Goal: Task Accomplishment & Management: Manage account settings

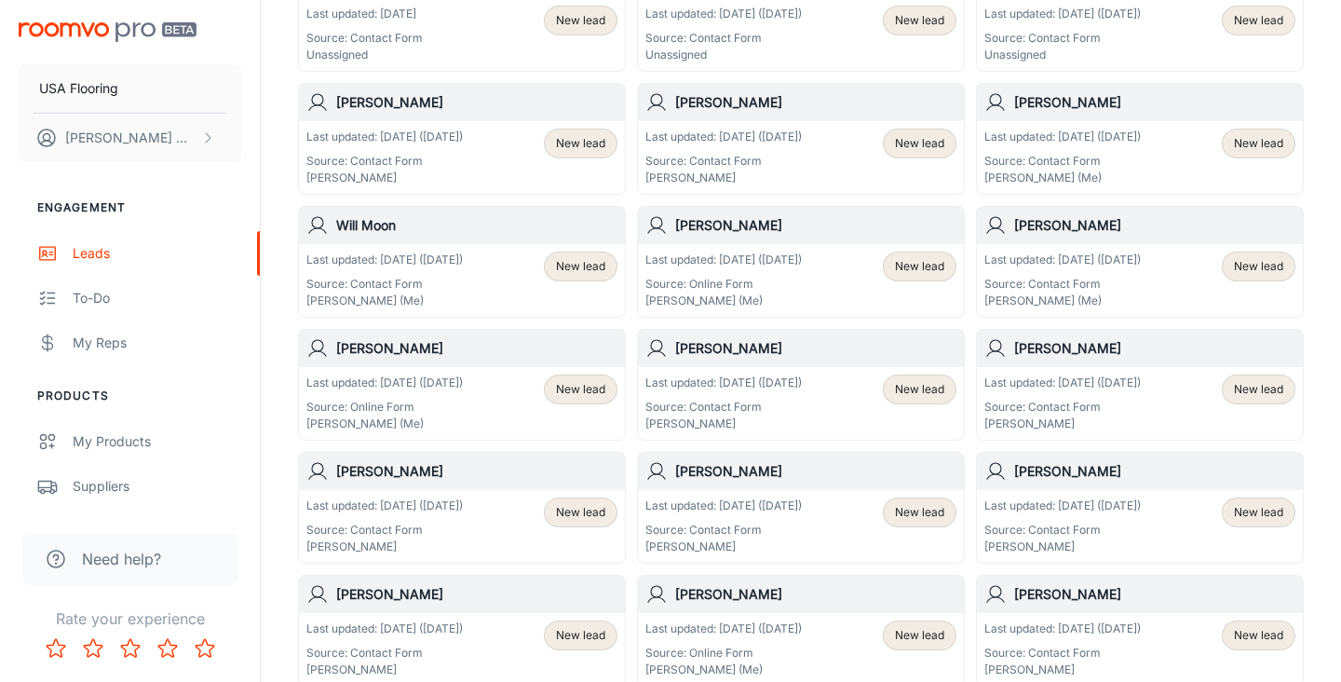
scroll to position [122, 0]
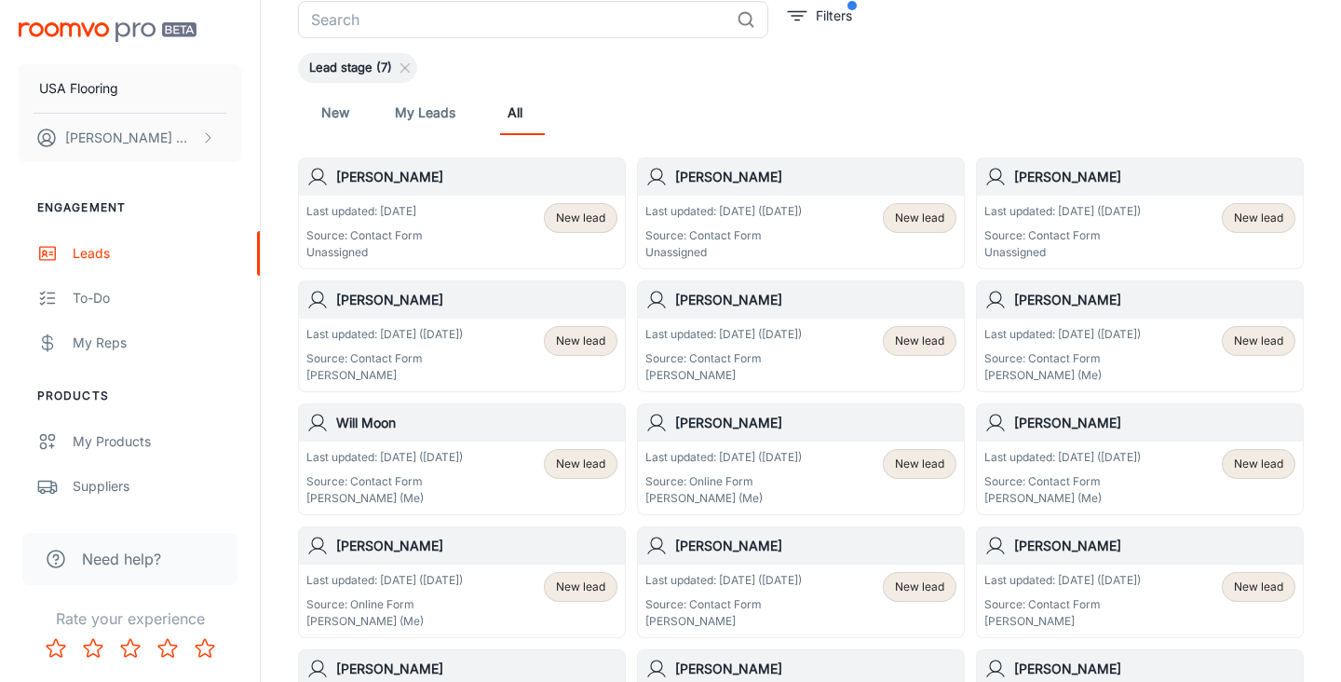
click at [1071, 214] on p "Last updated: [DATE] ([DATE])" at bounding box center [1063, 211] width 157 height 17
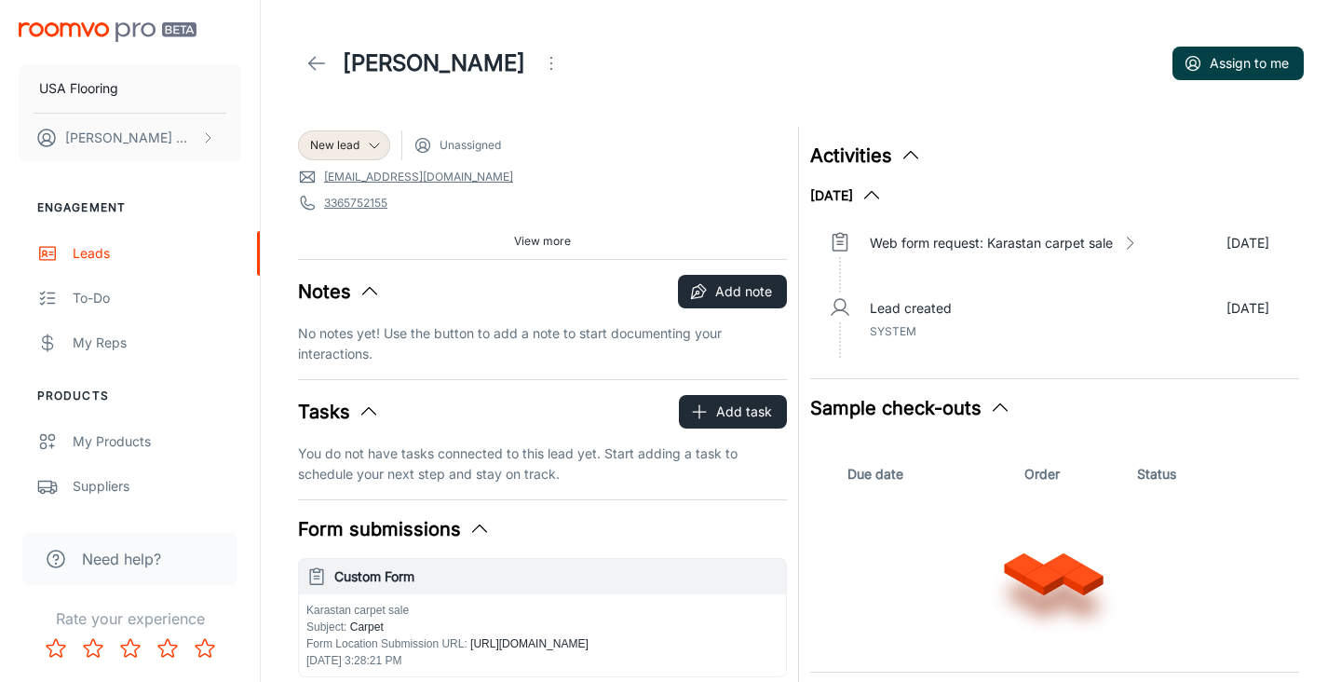
click at [1220, 57] on button "Assign to me" at bounding box center [1238, 64] width 131 height 34
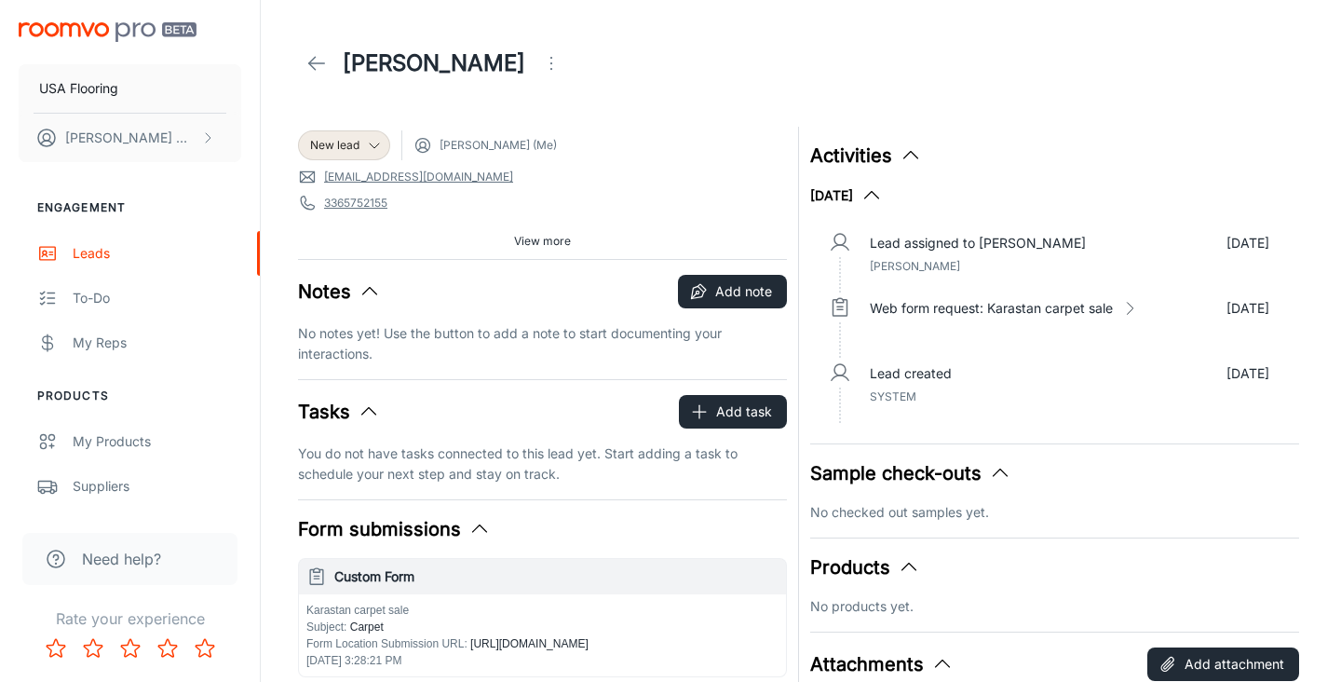
click at [316, 65] on icon at bounding box center [317, 63] width 22 height 22
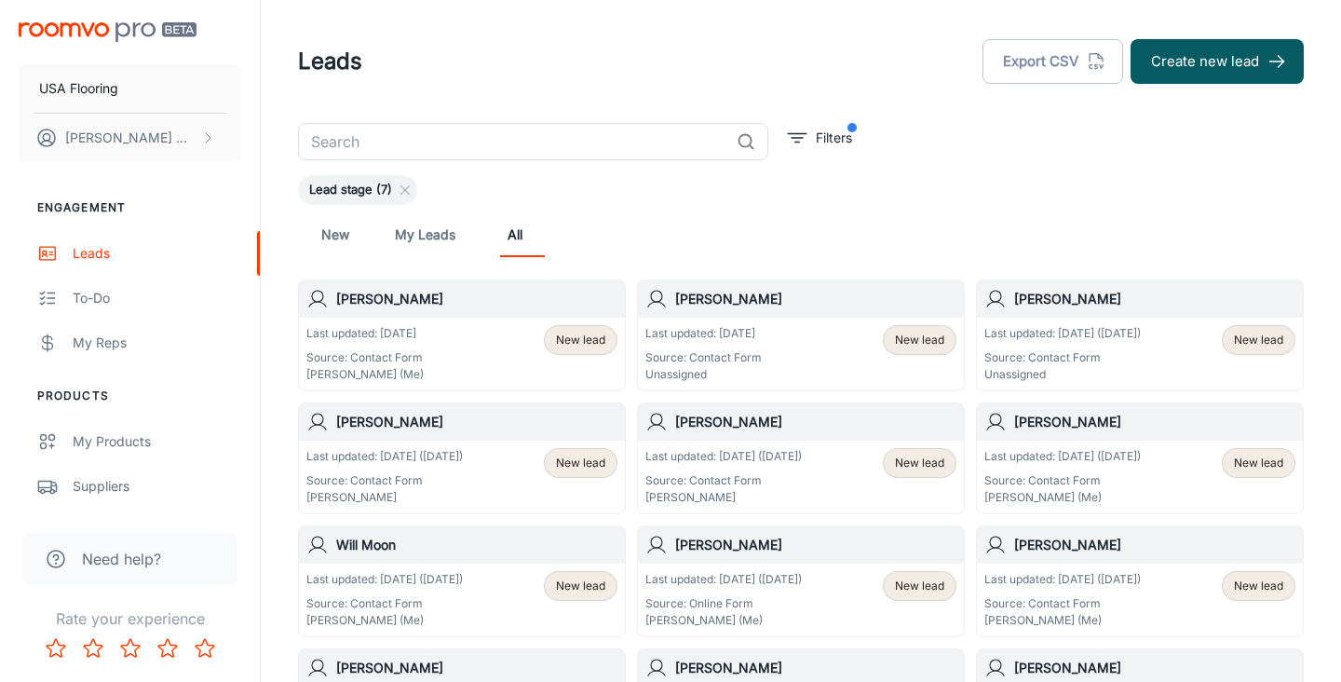
click at [1137, 388] on div "Last updated: [DATE] ([DATE]) Source: Contact Form Unassigned New lead" at bounding box center [1140, 354] width 326 height 73
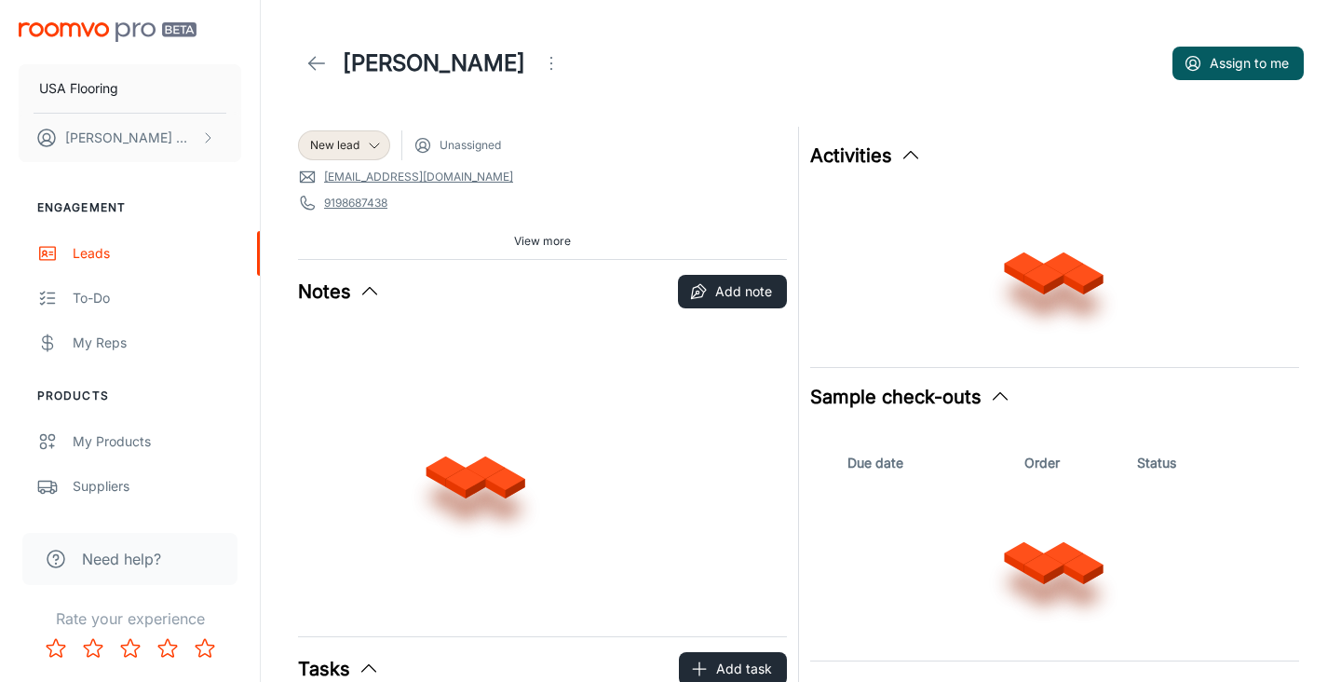
click at [1225, 49] on button "Assign to me" at bounding box center [1238, 64] width 131 height 34
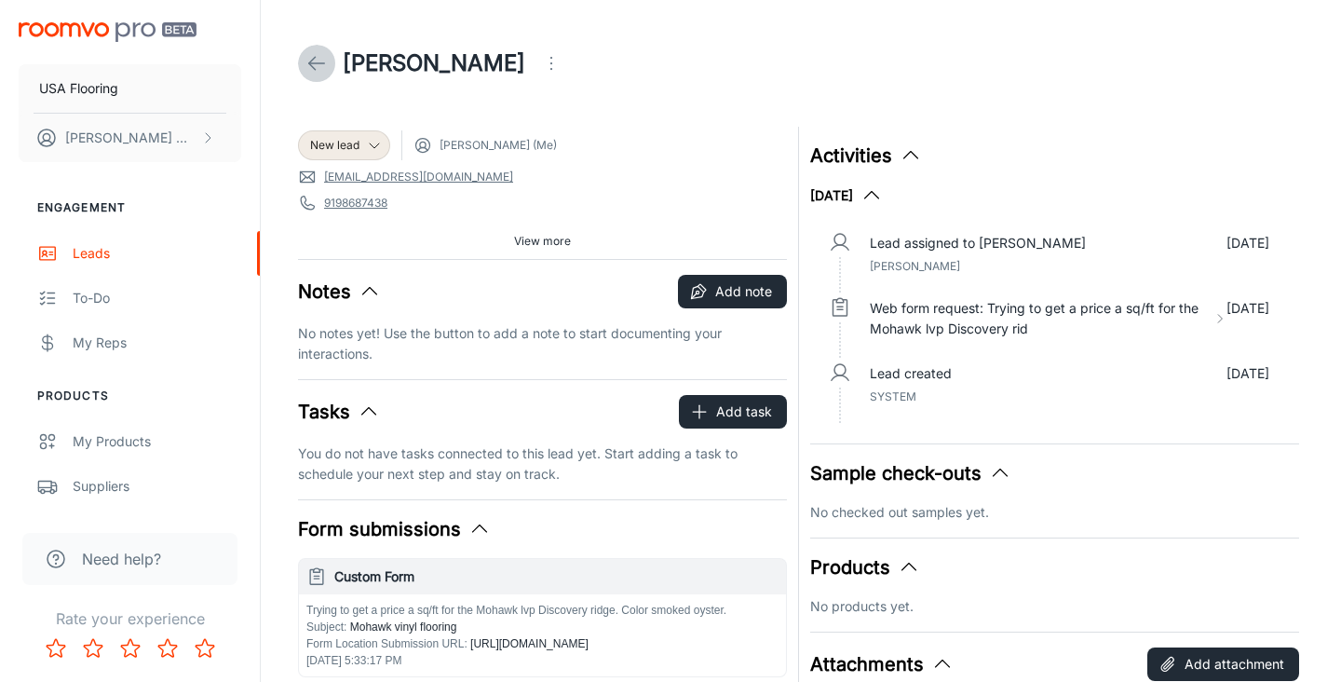
click at [320, 65] on icon at bounding box center [317, 63] width 22 height 22
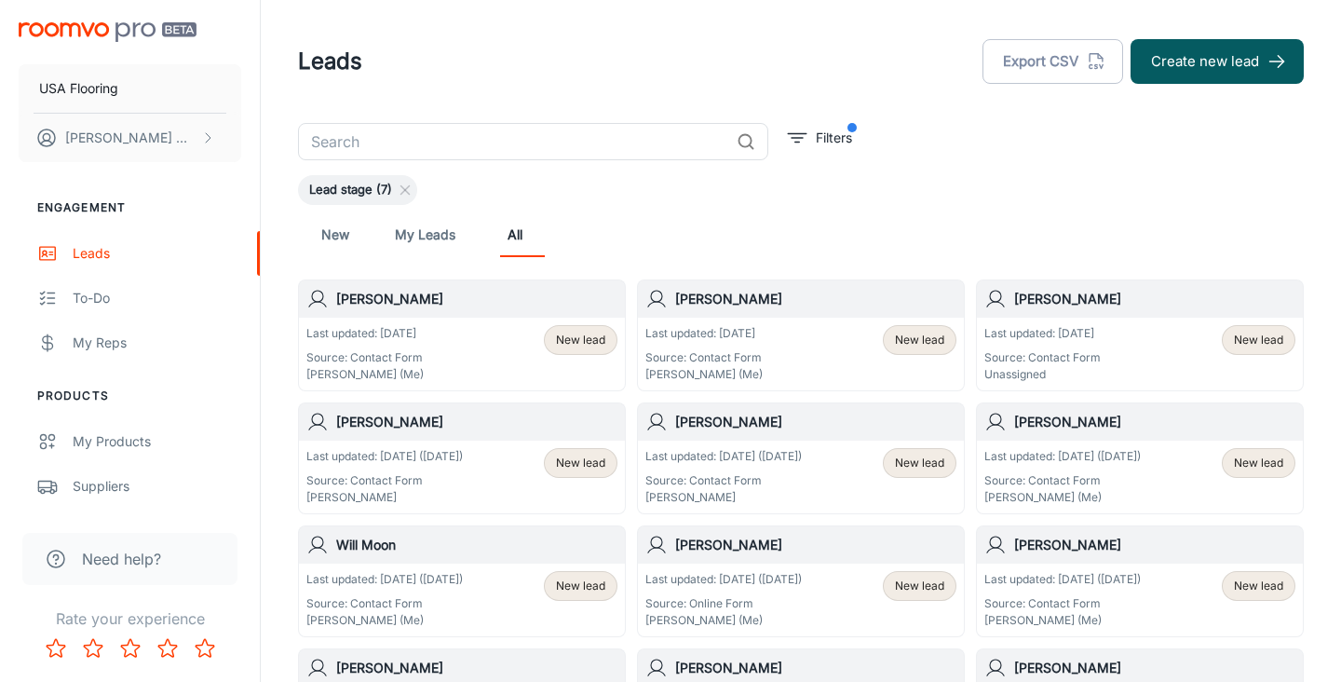
click at [1054, 309] on div "[PERSON_NAME]" at bounding box center [1140, 298] width 326 height 37
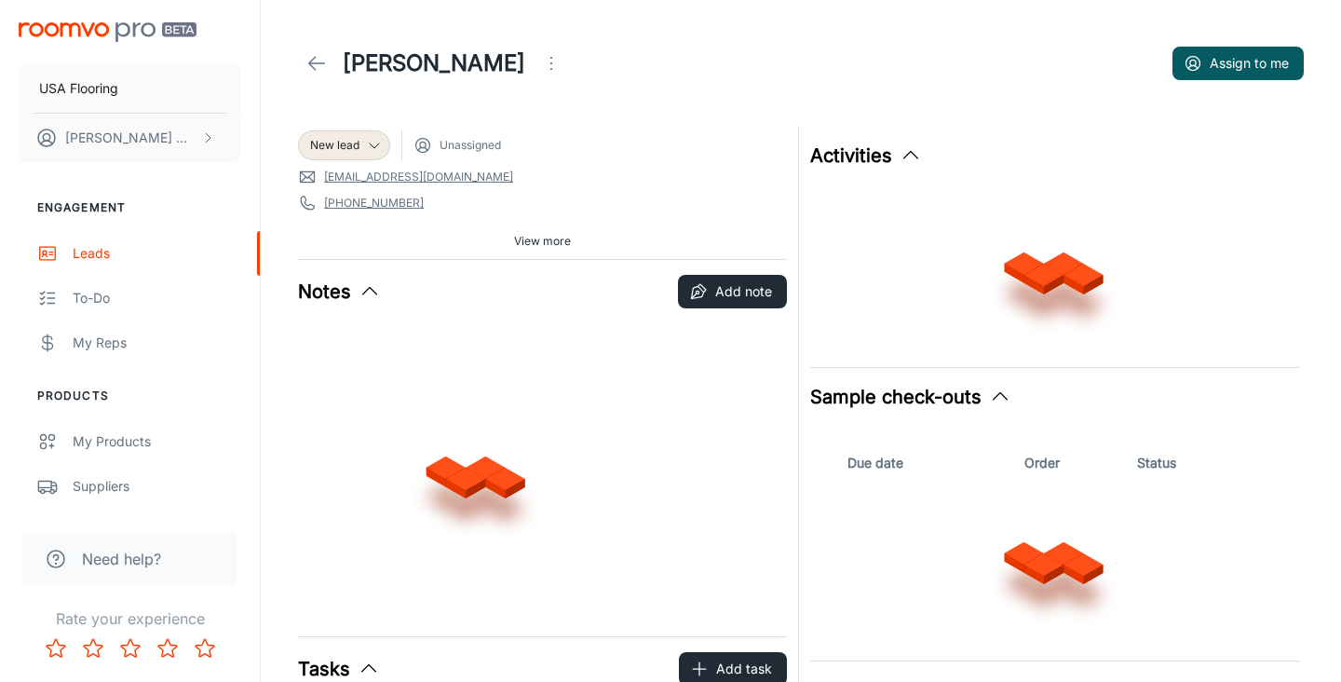
click at [1227, 44] on div "[PERSON_NAME] to me" at bounding box center [801, 63] width 1006 height 52
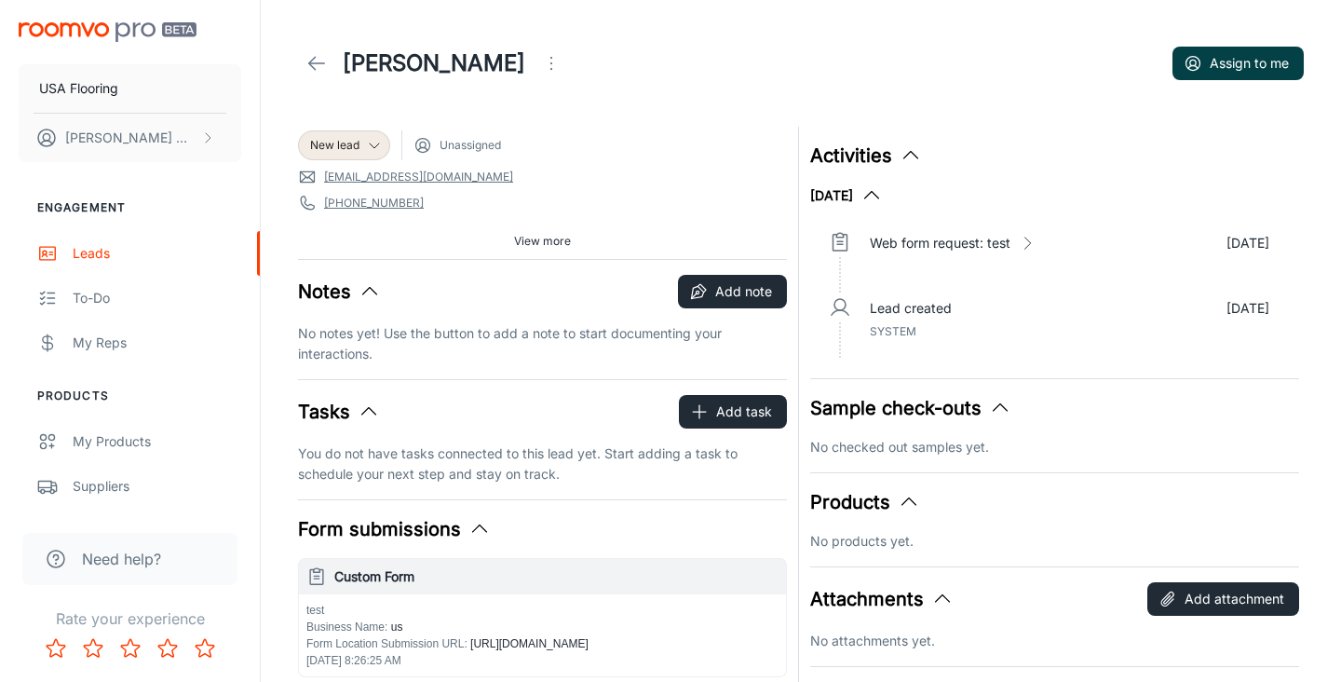
click at [1220, 59] on button "Assign to me" at bounding box center [1238, 64] width 131 height 34
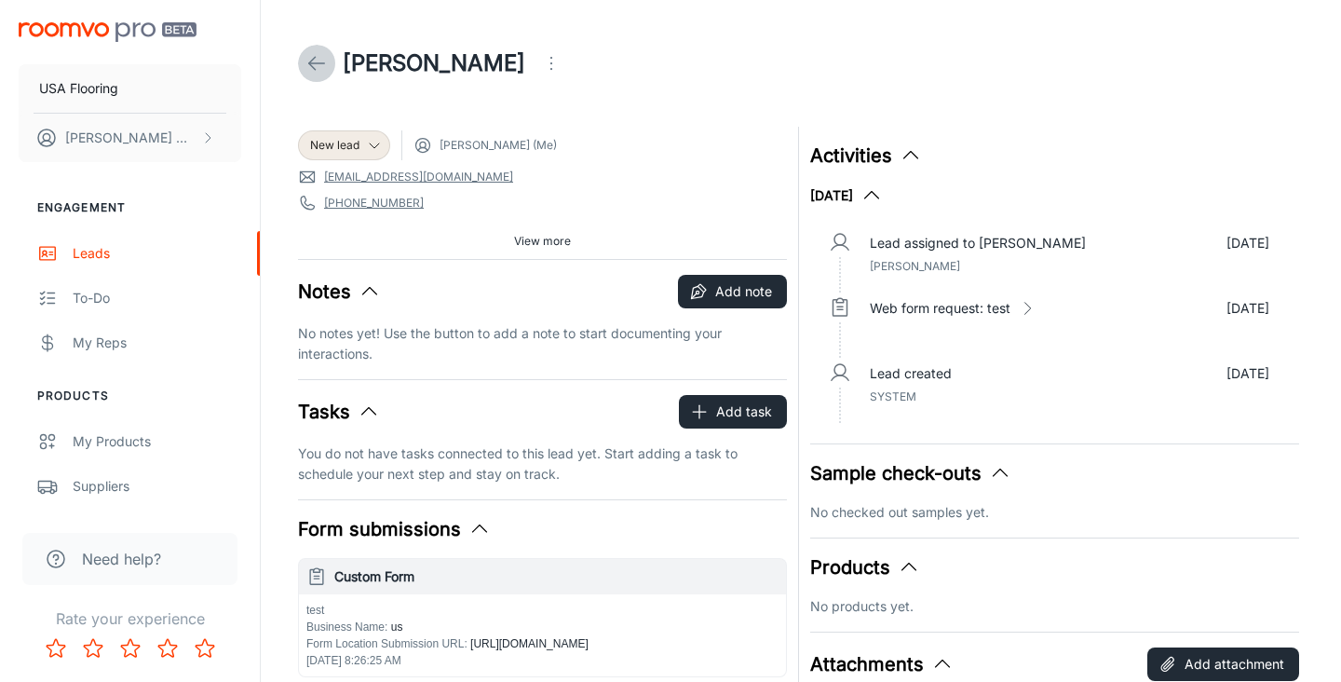
click at [317, 52] on icon at bounding box center [317, 63] width 22 height 22
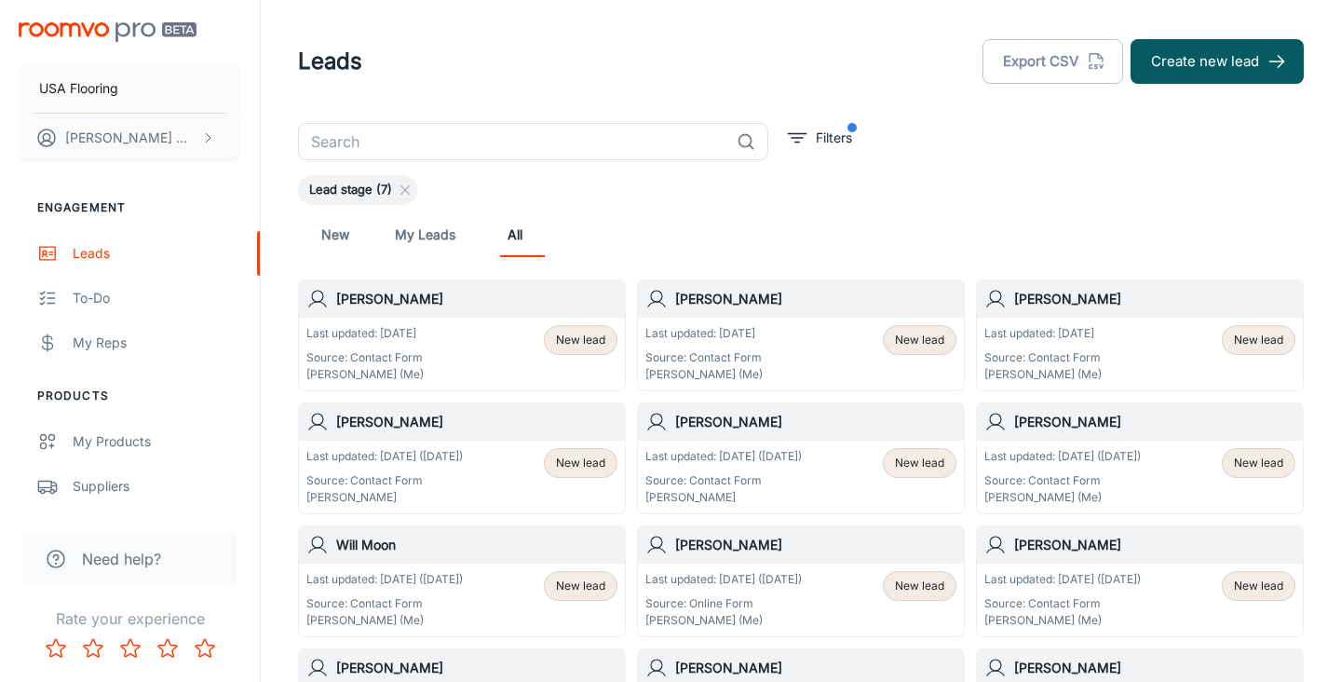
click at [563, 306] on h6 "[PERSON_NAME]" at bounding box center [476, 299] width 281 height 20
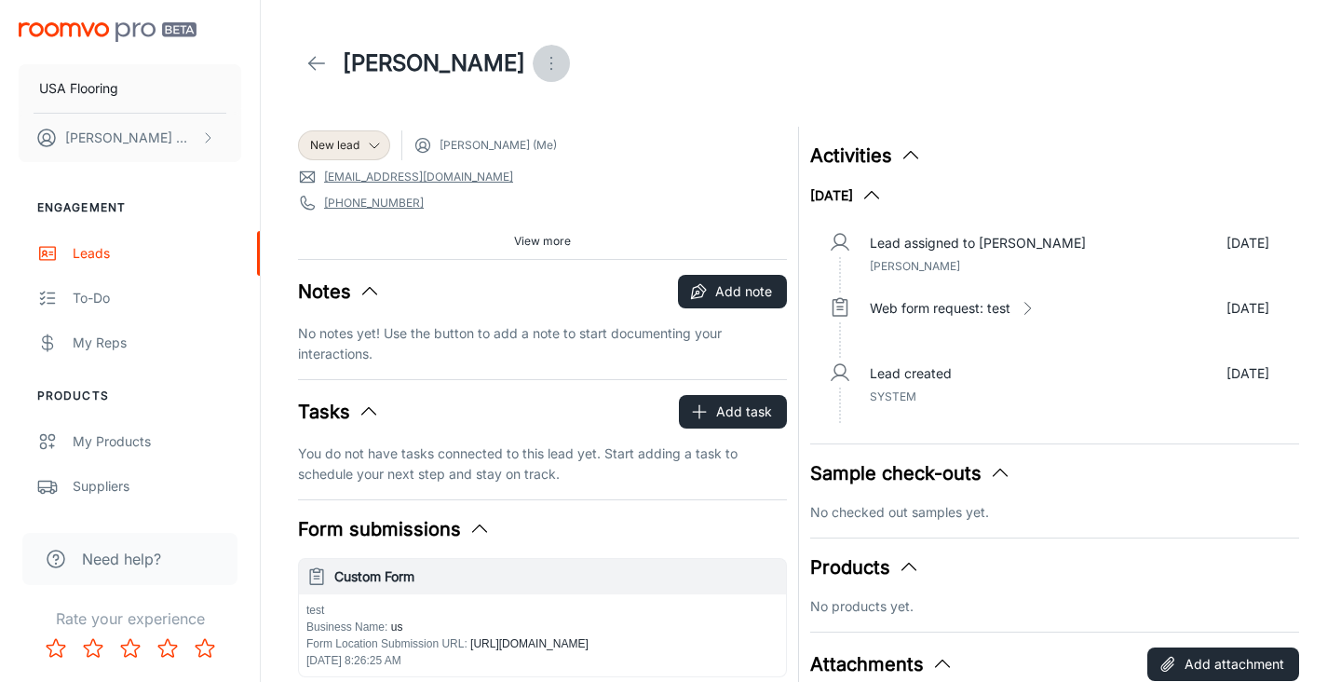
click at [540, 60] on icon "Open menu" at bounding box center [551, 63] width 22 height 22
click at [420, 128] on li "Reassign" at bounding box center [498, 140] width 198 height 34
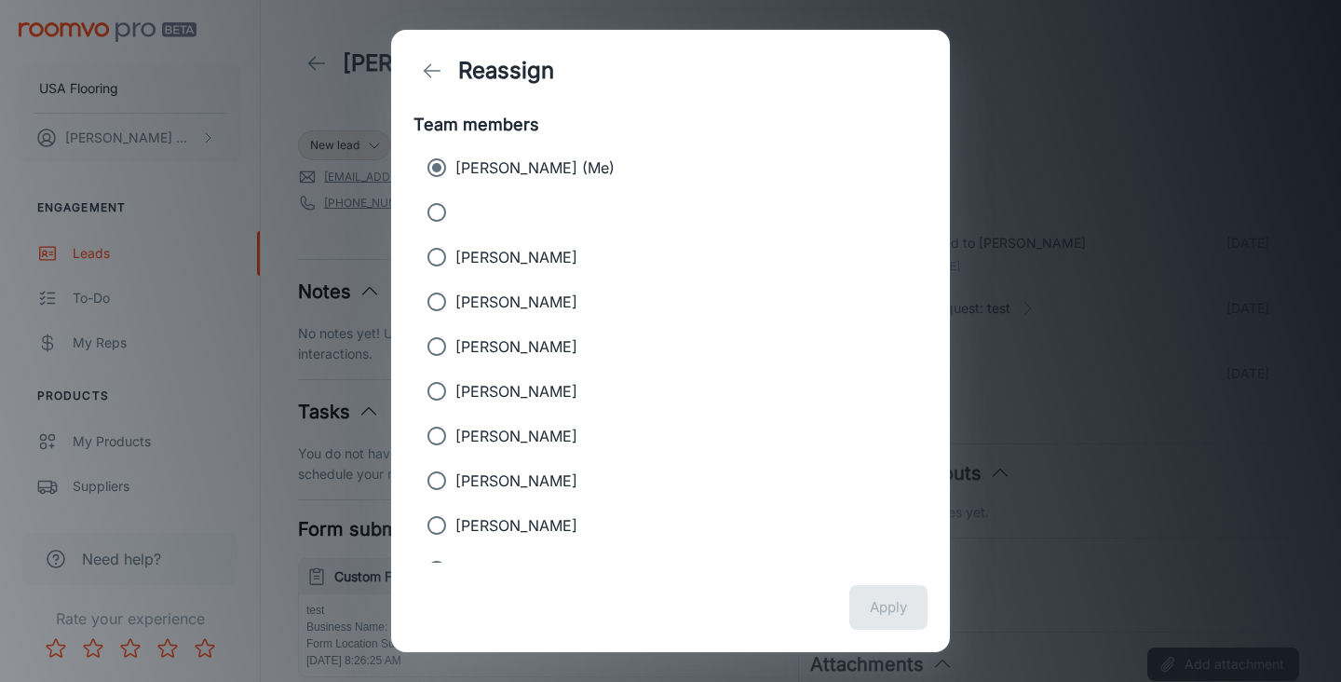
click at [429, 101] on div "Reassign" at bounding box center [670, 71] width 559 height 82
click at [429, 85] on button "back" at bounding box center [432, 70] width 37 height 37
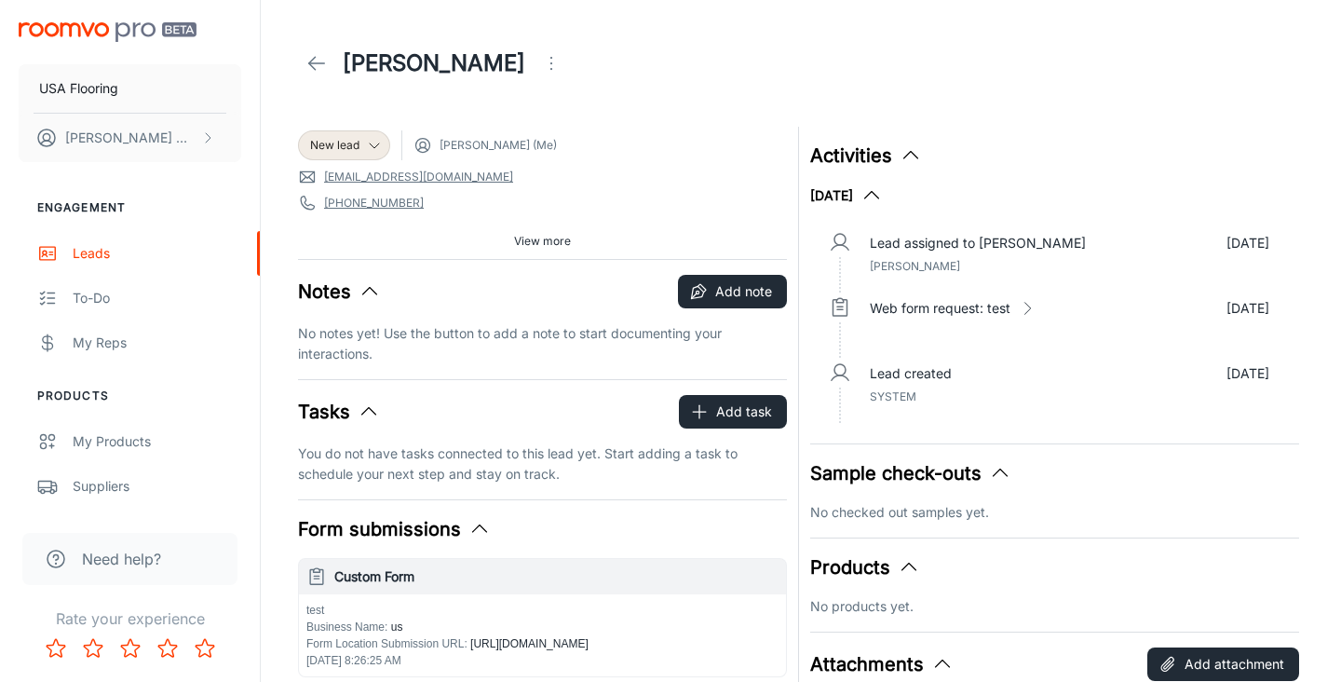
click at [540, 64] on icon "Open menu" at bounding box center [551, 63] width 22 height 22
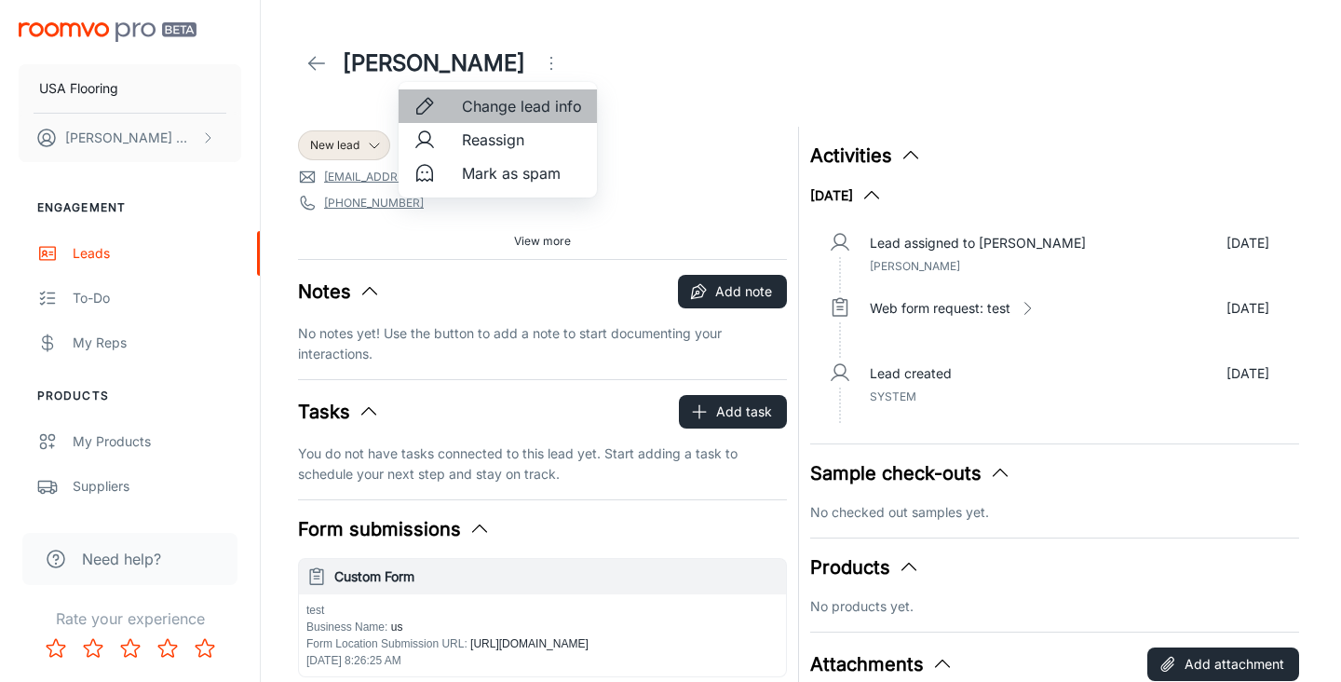
click at [438, 94] on li "Change lead info" at bounding box center [498, 106] width 198 height 34
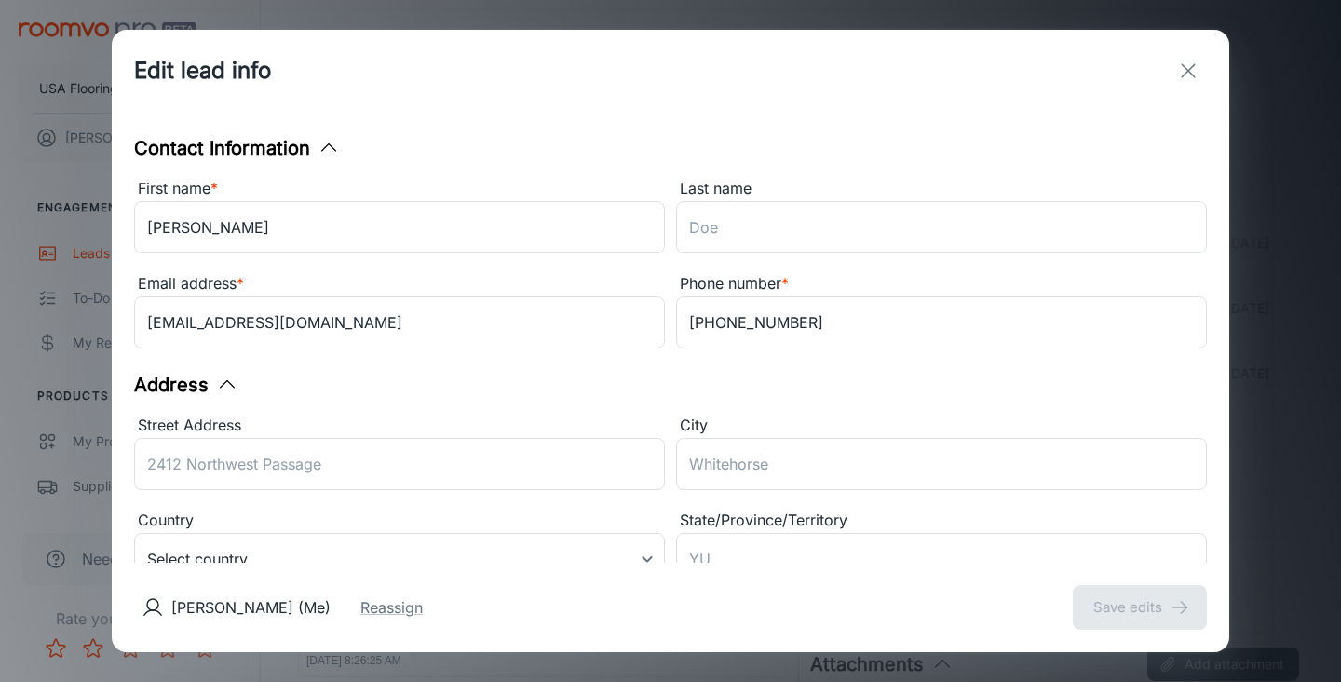
click at [1178, 69] on icon "exit" at bounding box center [1189, 71] width 22 height 22
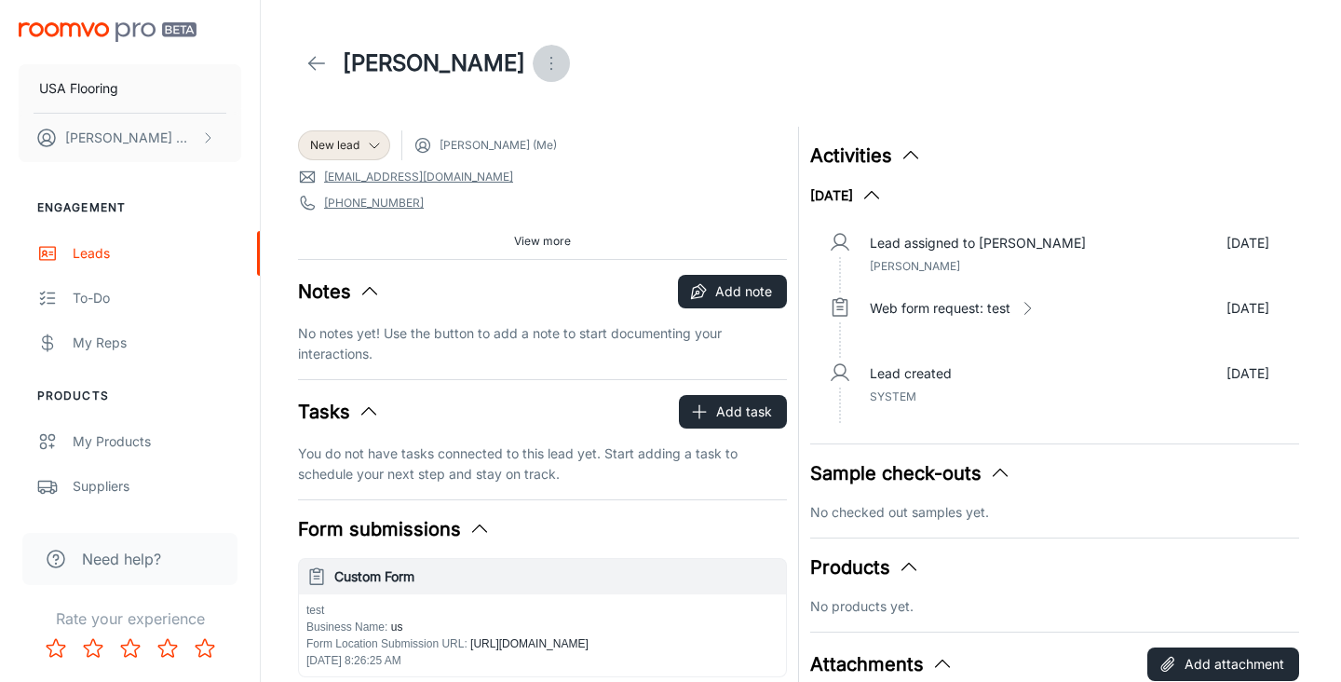
click at [540, 56] on icon "Open menu" at bounding box center [551, 63] width 22 height 22
click at [348, 105] on div at bounding box center [670, 341] width 1341 height 682
click at [348, 157] on div "New lead" at bounding box center [344, 145] width 92 height 30
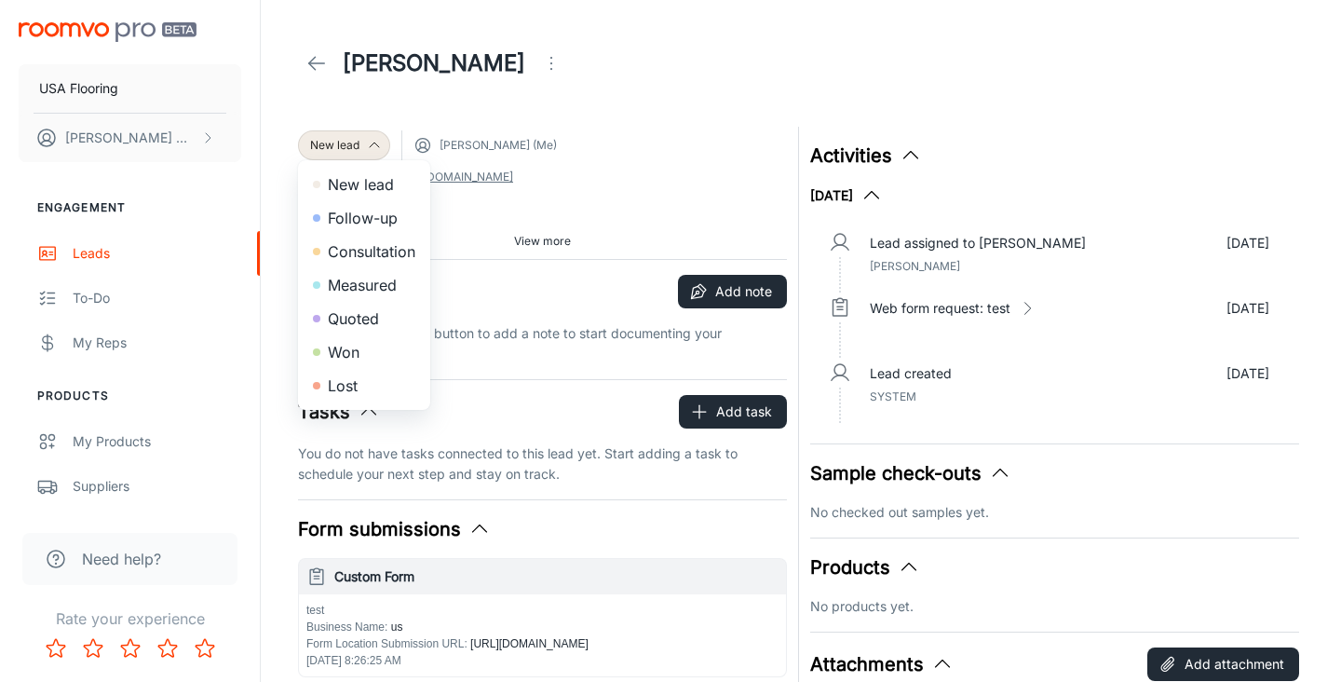
click at [419, 68] on div at bounding box center [670, 341] width 1341 height 682
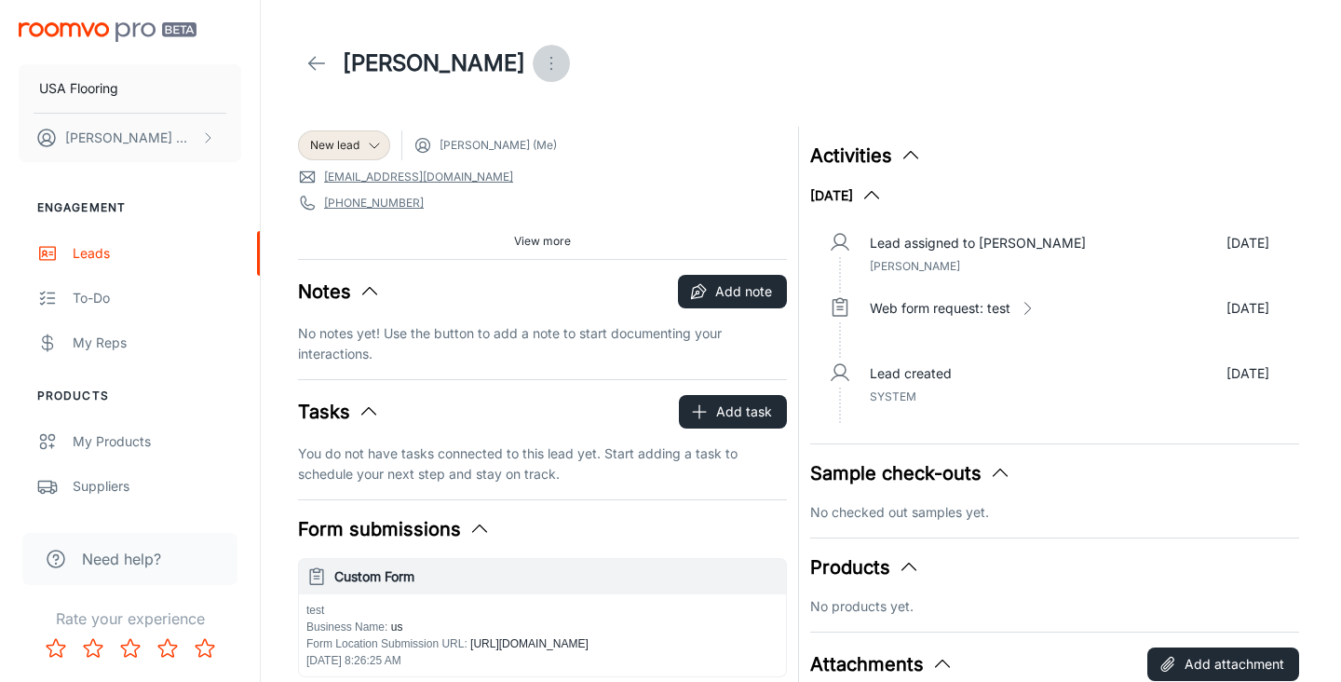
click at [551, 68] on circle "Open menu" at bounding box center [552, 69] width 2 height 2
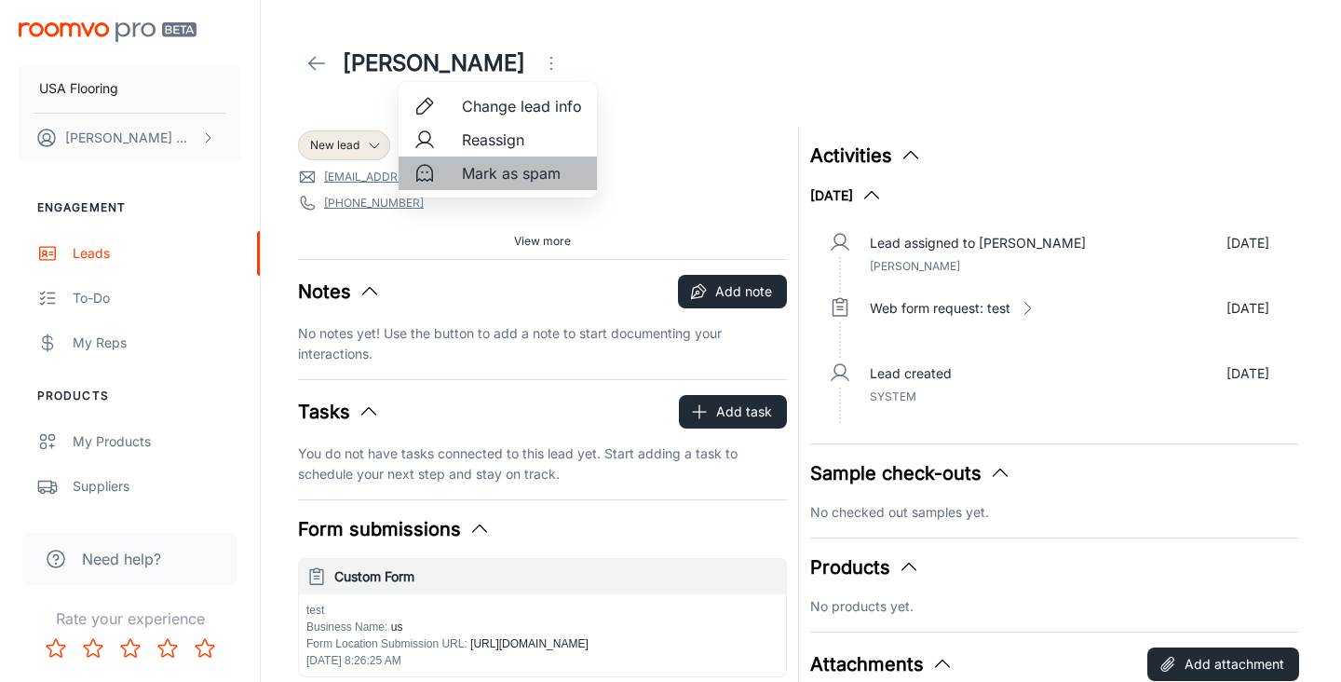
click at [468, 170] on span "Mark as spam" at bounding box center [522, 173] width 120 height 22
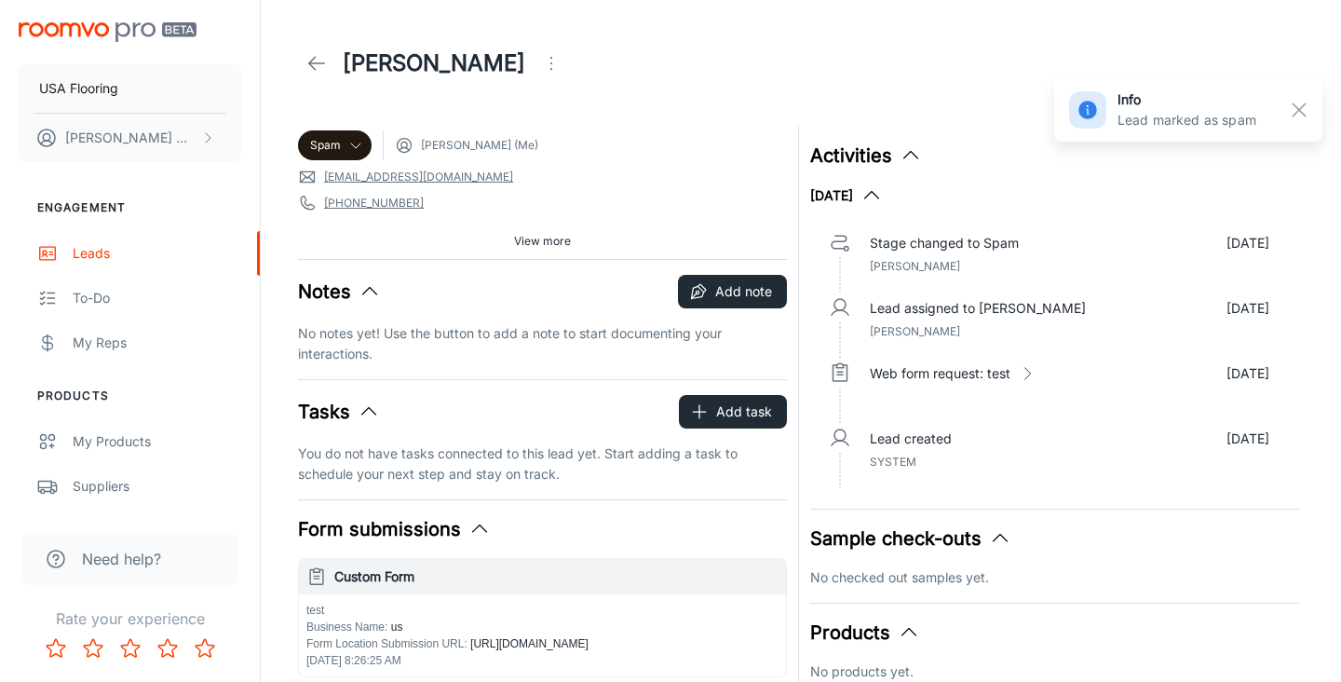
click at [302, 62] on link at bounding box center [316, 63] width 37 height 37
